Goal: Task Accomplishment & Management: Manage account settings

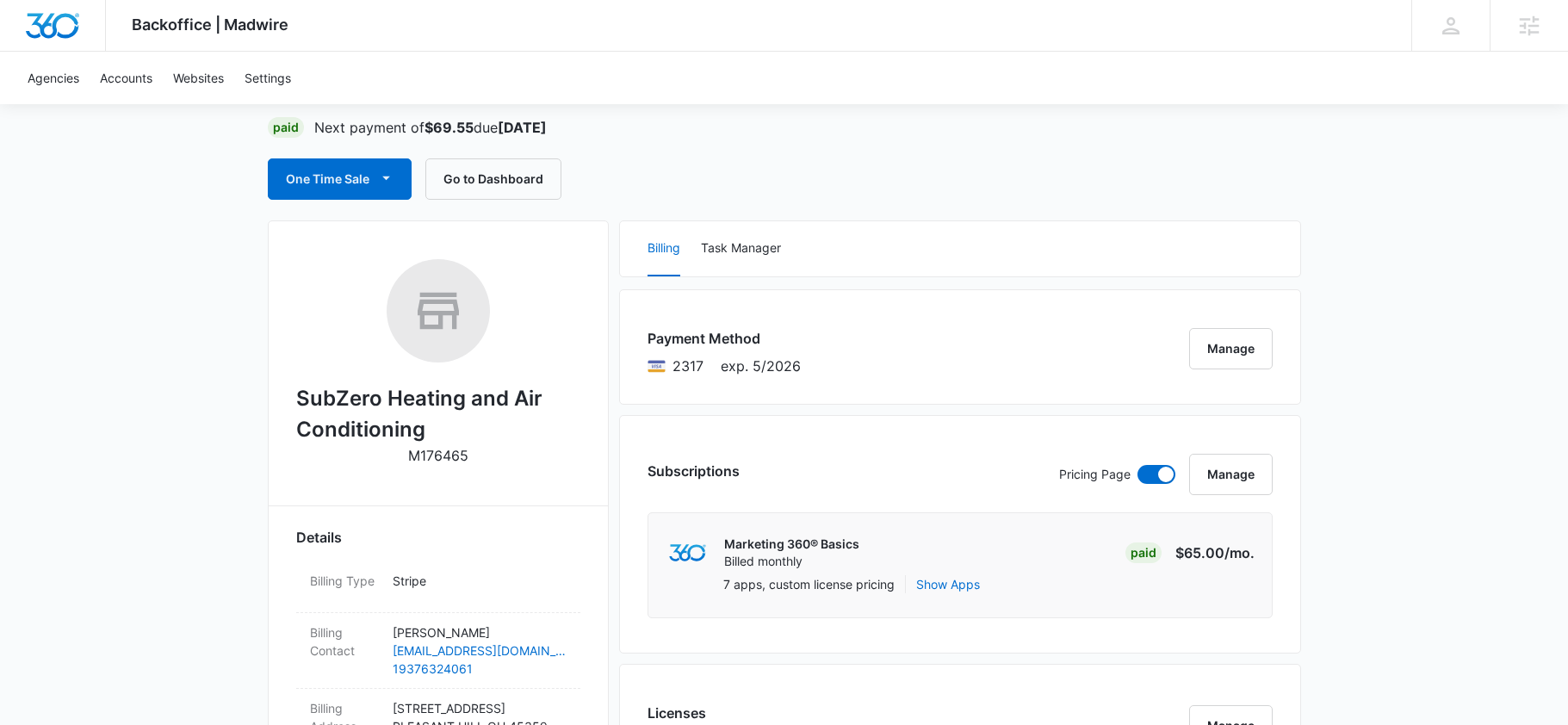
scroll to position [120, 0]
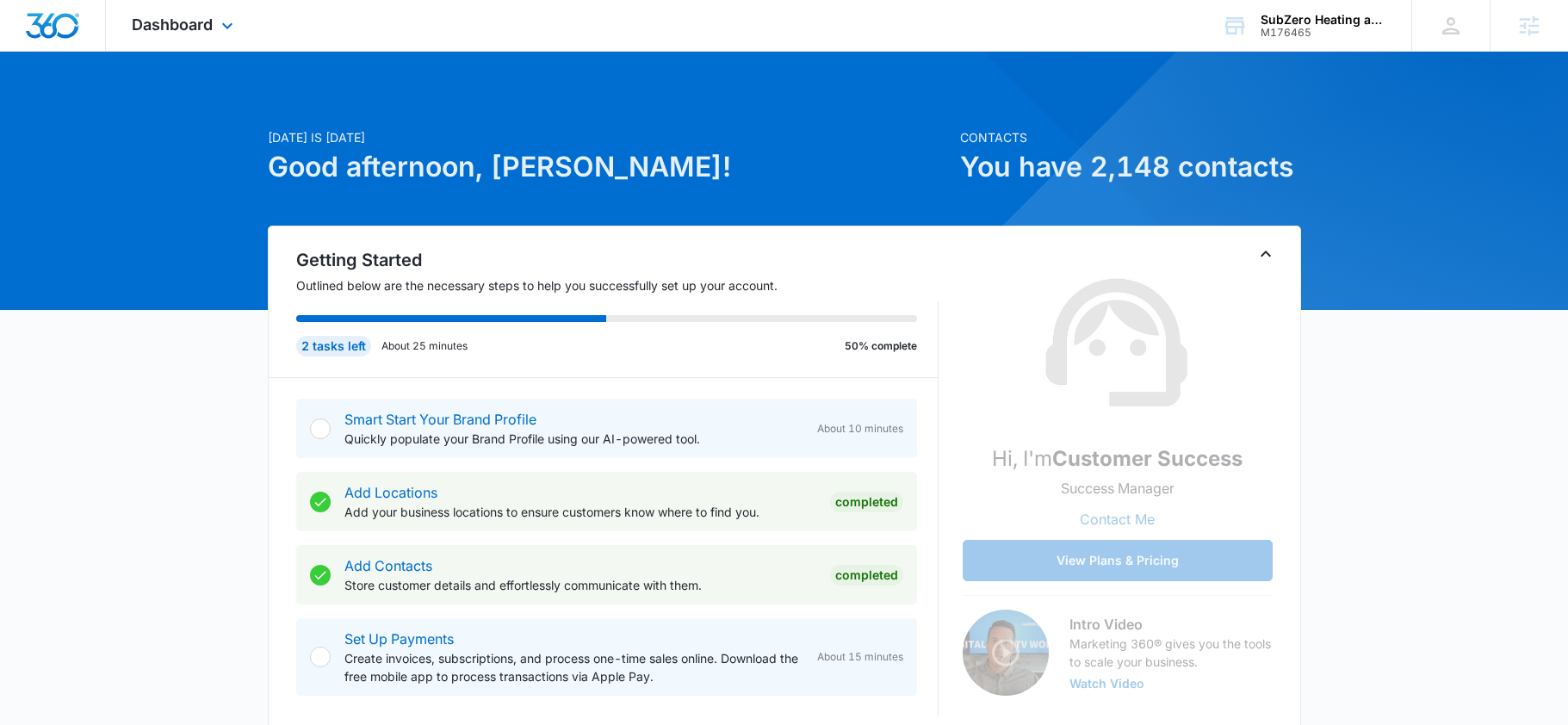
click at [159, 35] on div "Dashboard Apps Reputation Websites Forms CRM Email Social POS Content Ads Intel…" at bounding box center [184, 25] width 157 height 51
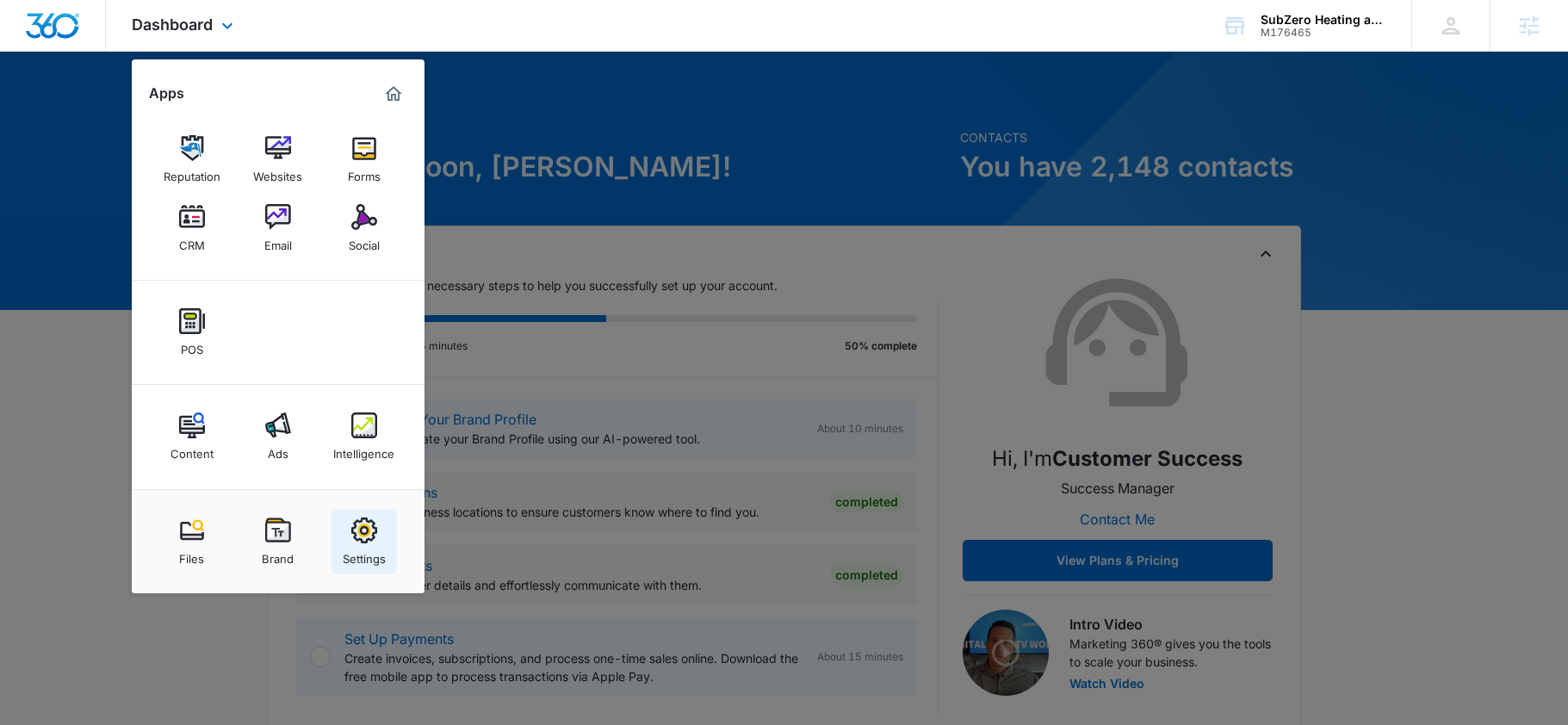
click at [351, 524] on img at bounding box center [364, 529] width 26 height 26
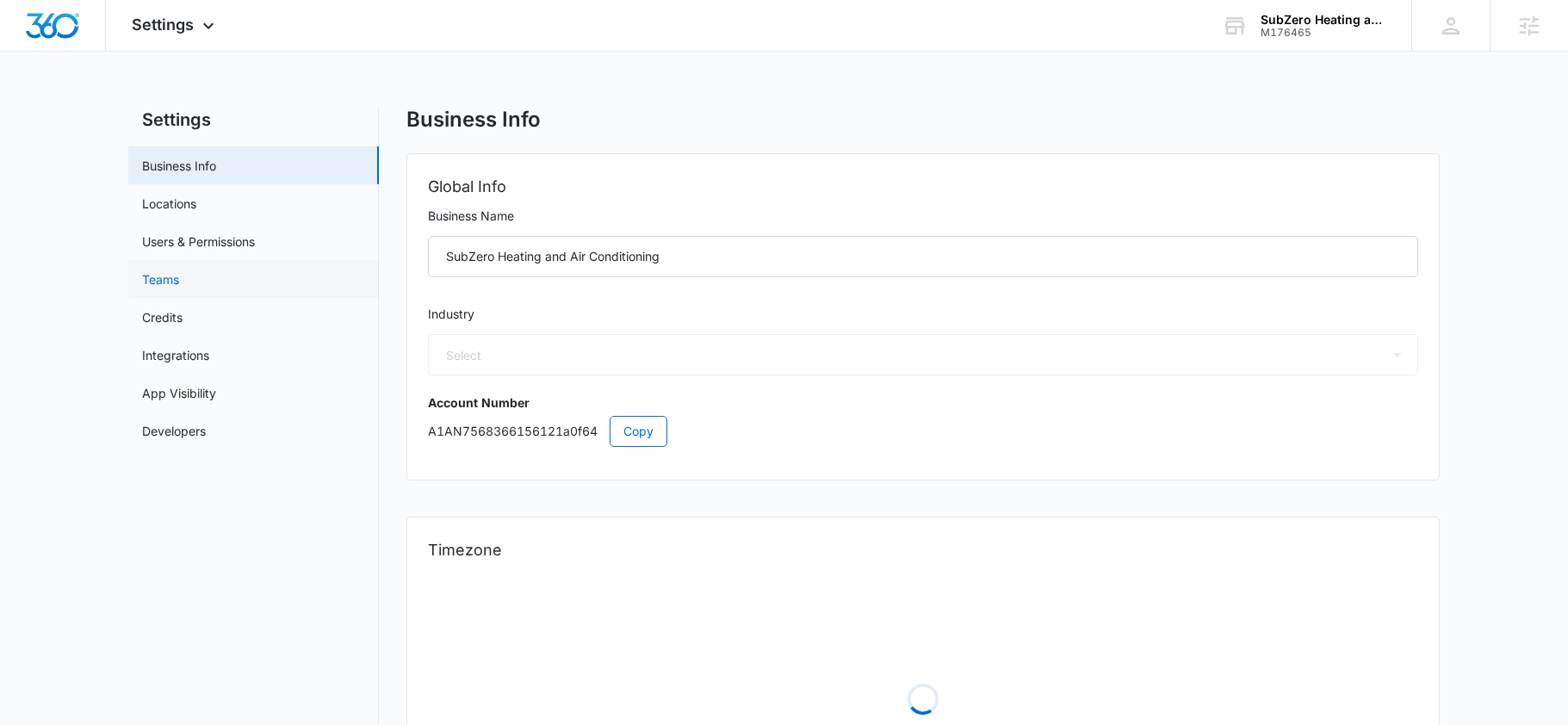
select select "3"
select select "US"
select select "America/New_York"
click at [249, 242] on link "Users & Permissions" at bounding box center [199, 241] width 113 height 18
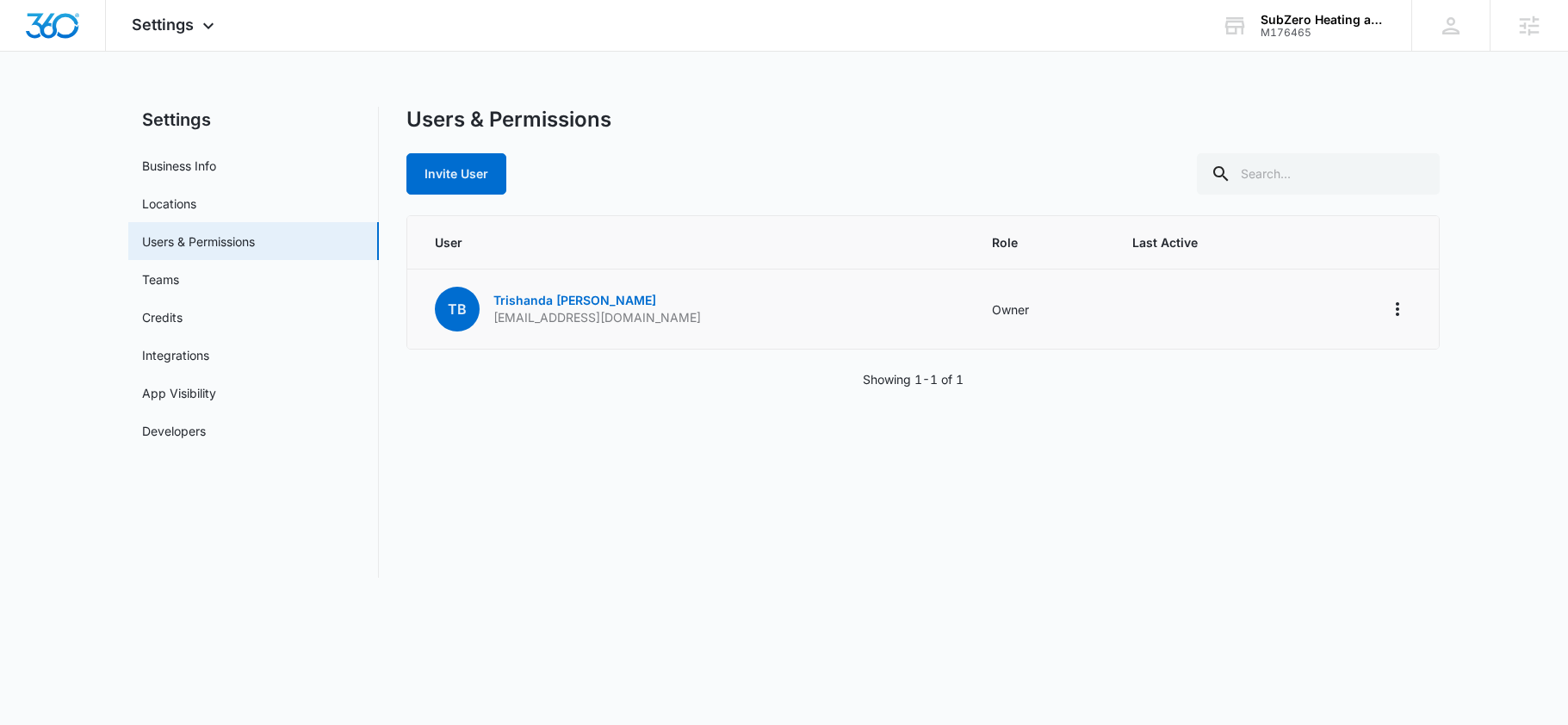
click at [609, 316] on p "[EMAIL_ADDRESS][DOMAIN_NAME]" at bounding box center [597, 317] width 207 height 17
copy p "[EMAIL_ADDRESS][DOMAIN_NAME]"
click at [658, 168] on div "Invite User" at bounding box center [923, 174] width 1033 height 41
